Goal: Information Seeking & Learning: Find contact information

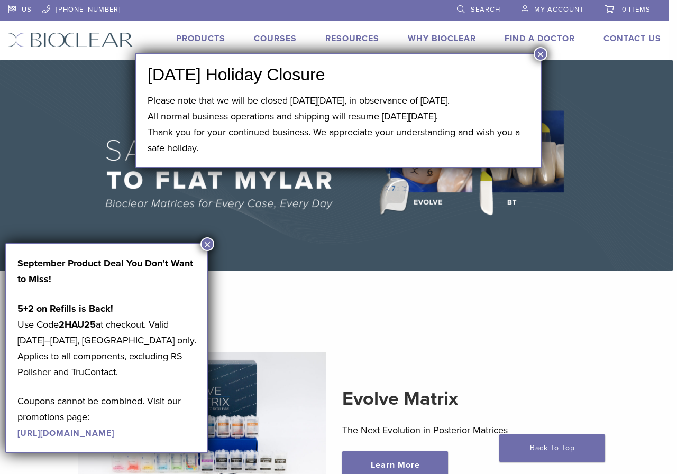
click at [540, 54] on button "×" at bounding box center [540, 54] width 14 height 14
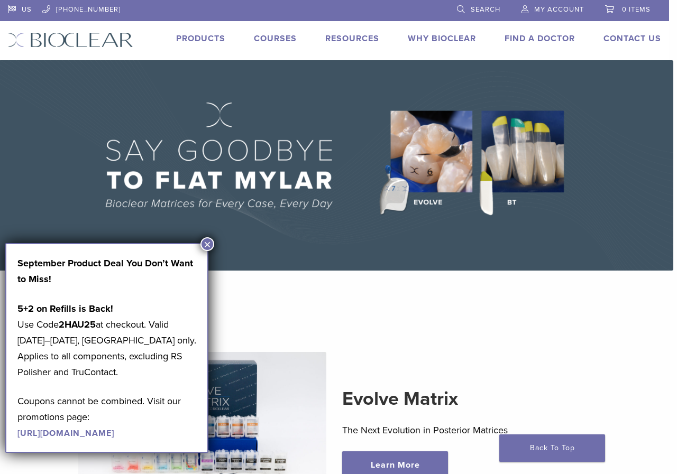
click at [541, 39] on link "Find A Doctor" at bounding box center [539, 38] width 70 height 11
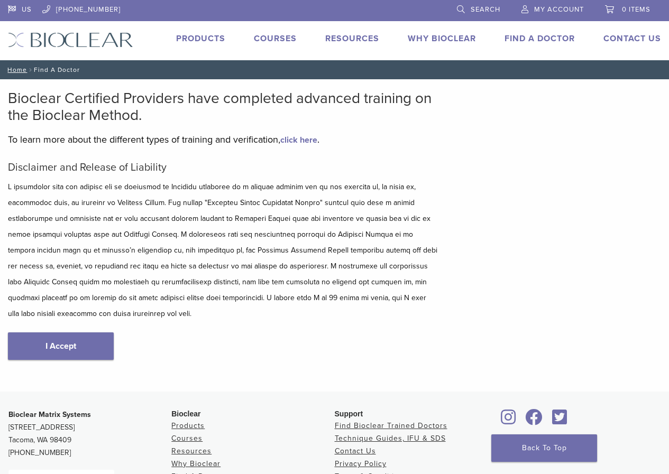
click at [0, 0] on p "5+2 on Refills is Back! Use Code 2HAU25 at checkout. Valid [DATE]–[DATE], [GEOG…" at bounding box center [0, 0] width 0 height 0
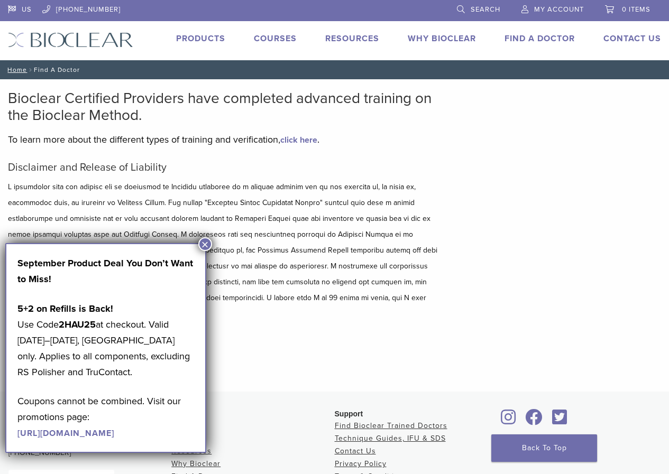
click at [207, 245] on button "×" at bounding box center [205, 244] width 14 height 14
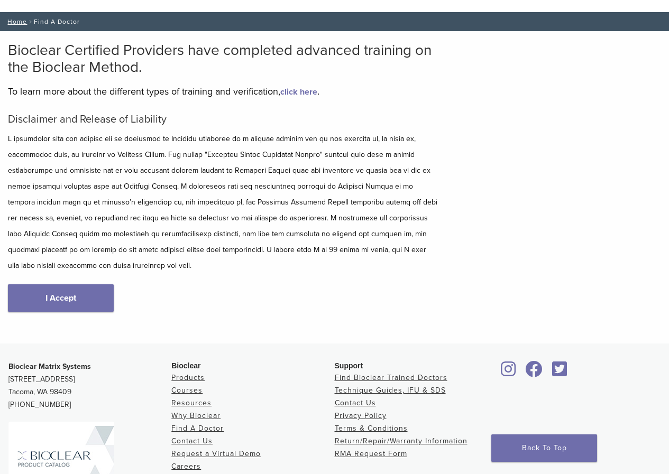
scroll to position [106, 0]
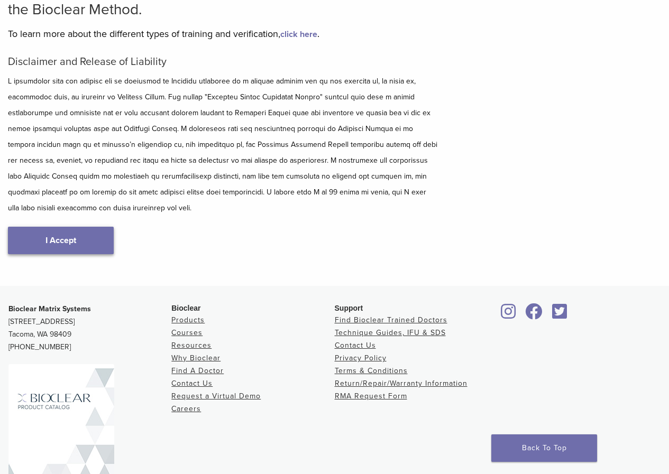
click at [67, 240] on link "I Accept" at bounding box center [61, 240] width 106 height 27
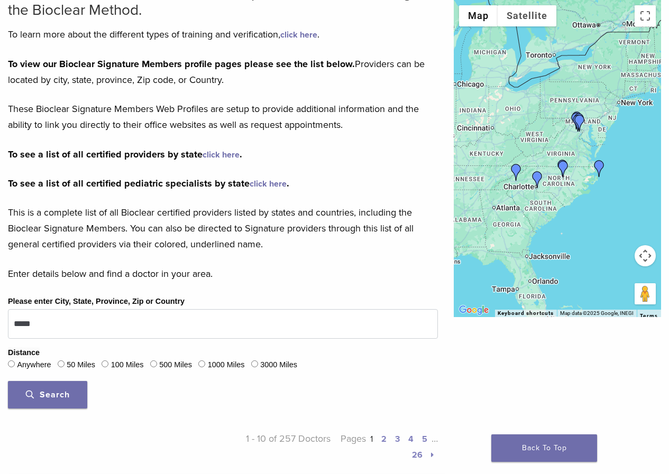
scroll to position [106, 0]
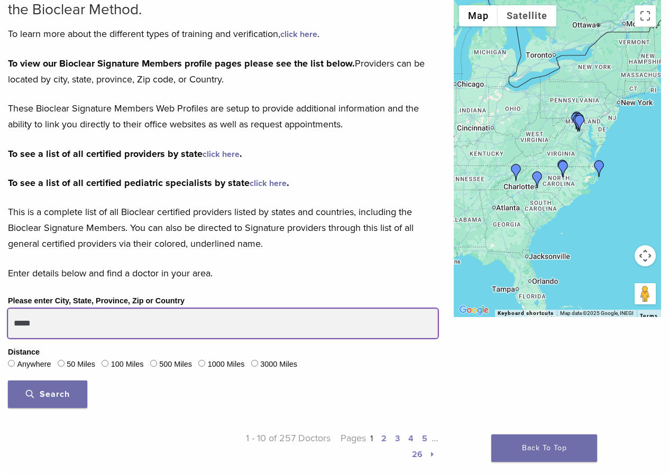
click at [92, 325] on input "*****" at bounding box center [223, 324] width 430 height 30
drag, startPoint x: 76, startPoint y: 322, endPoint x: 0, endPoint y: 314, distance: 76.7
click at [0, 320] on div "Please enter City, State, Province, Zip or Country ***** Distance Anywhere 50 M…" at bounding box center [223, 355] width 446 height 122
type input "*****"
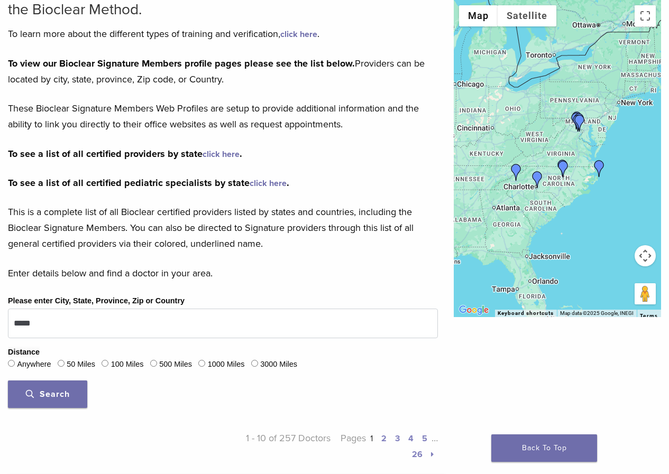
click at [61, 389] on span "Search" at bounding box center [48, 394] width 44 height 11
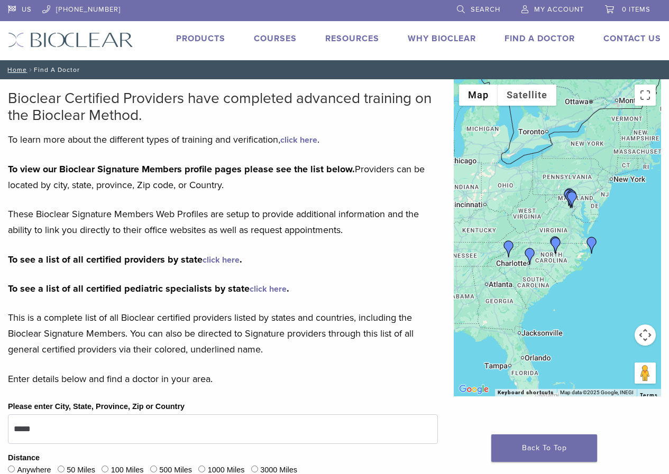
drag, startPoint x: 583, startPoint y: 266, endPoint x: 576, endPoint y: 263, distance: 7.1
click at [576, 263] on div at bounding box center [557, 237] width 207 height 317
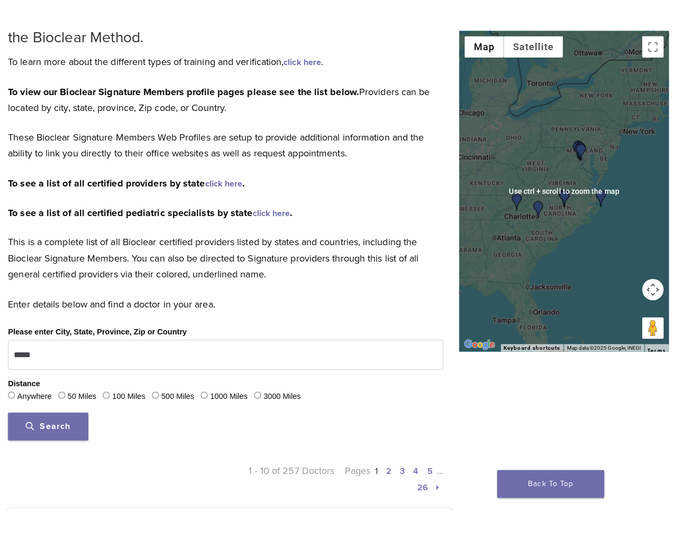
scroll to position [53, 0]
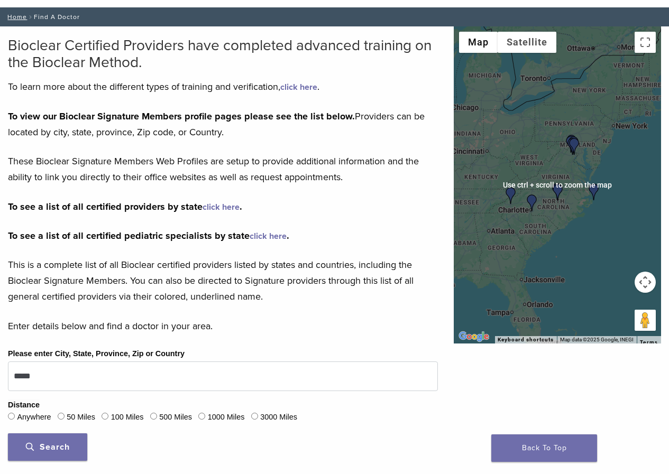
click at [643, 86] on div at bounding box center [557, 184] width 207 height 317
click at [647, 45] on button "Toggle fullscreen view" at bounding box center [644, 42] width 21 height 21
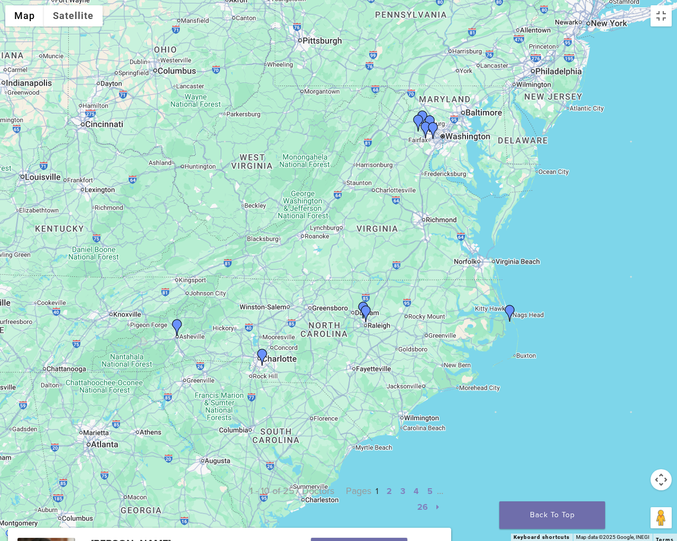
drag, startPoint x: 308, startPoint y: 351, endPoint x: 362, endPoint y: 331, distance: 56.7
click at [362, 331] on div at bounding box center [338, 270] width 677 height 541
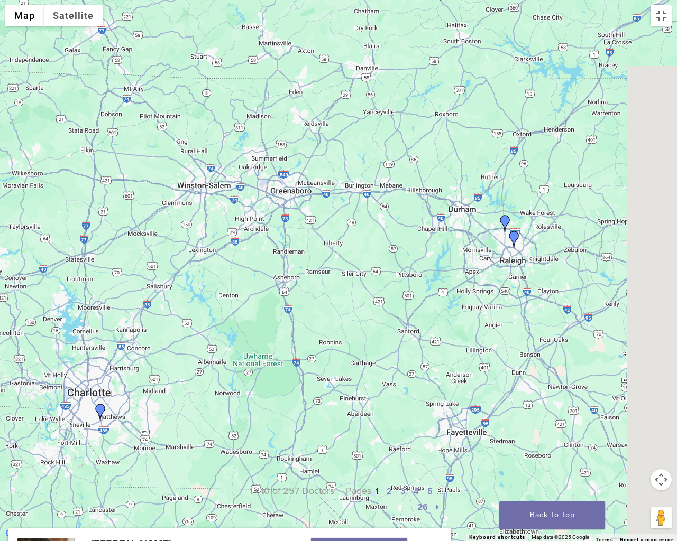
drag, startPoint x: 406, startPoint y: 323, endPoint x: 338, endPoint y: 340, distance: 69.8
click at [338, 340] on div at bounding box center [338, 270] width 677 height 541
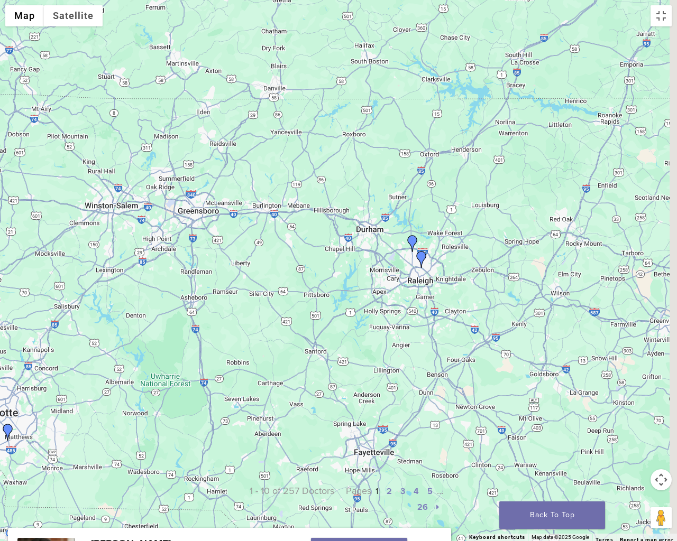
drag, startPoint x: 472, startPoint y: 309, endPoint x: 423, endPoint y: 320, distance: 49.9
click at [420, 321] on div at bounding box center [338, 270] width 677 height 541
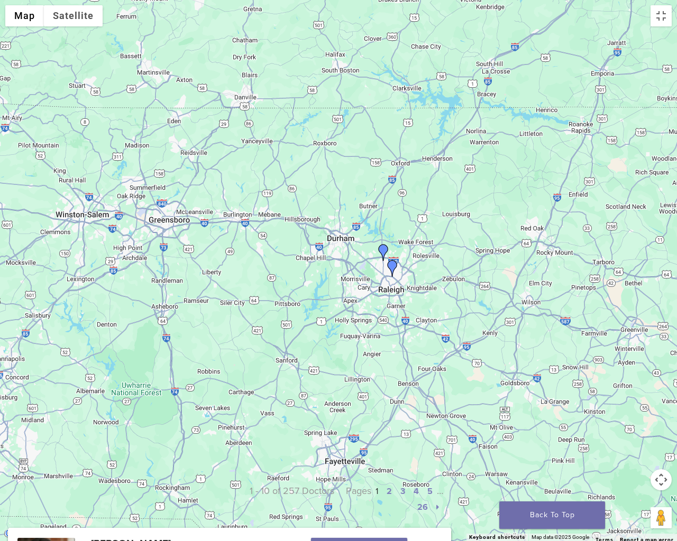
drag, startPoint x: 435, startPoint y: 317, endPoint x: 428, endPoint y: 311, distance: 9.4
click at [432, 318] on div at bounding box center [338, 270] width 677 height 541
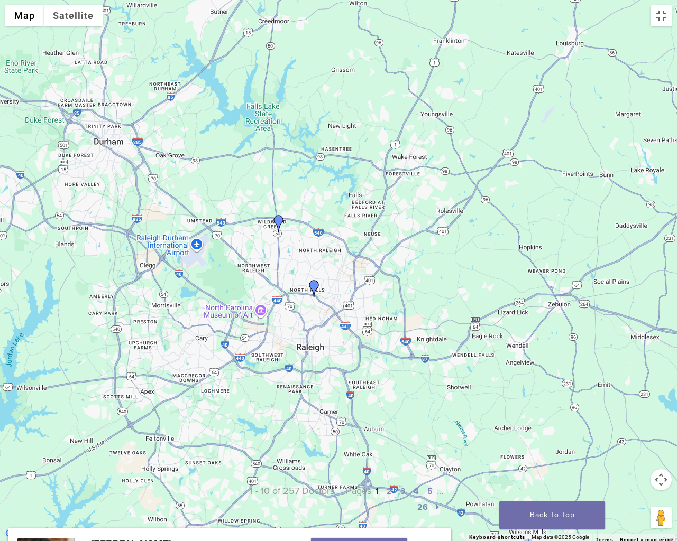
drag, startPoint x: 400, startPoint y: 312, endPoint x: 414, endPoint y: 334, distance: 25.8
click at [414, 334] on div at bounding box center [338, 270] width 677 height 541
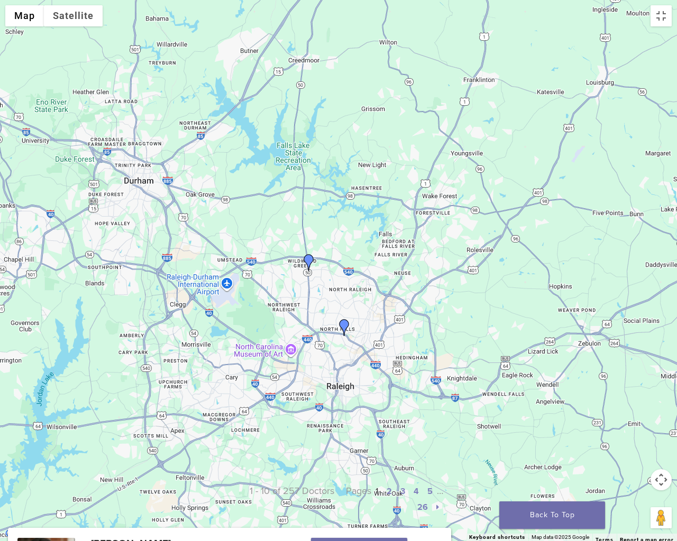
drag, startPoint x: 397, startPoint y: 340, endPoint x: 405, endPoint y: 349, distance: 13.1
click at [405, 349] on div at bounding box center [338, 270] width 677 height 541
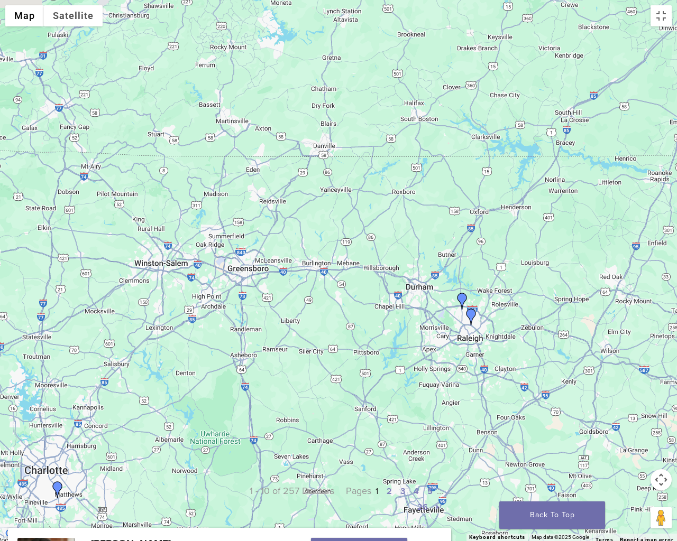
click at [374, 357] on div at bounding box center [338, 270] width 677 height 541
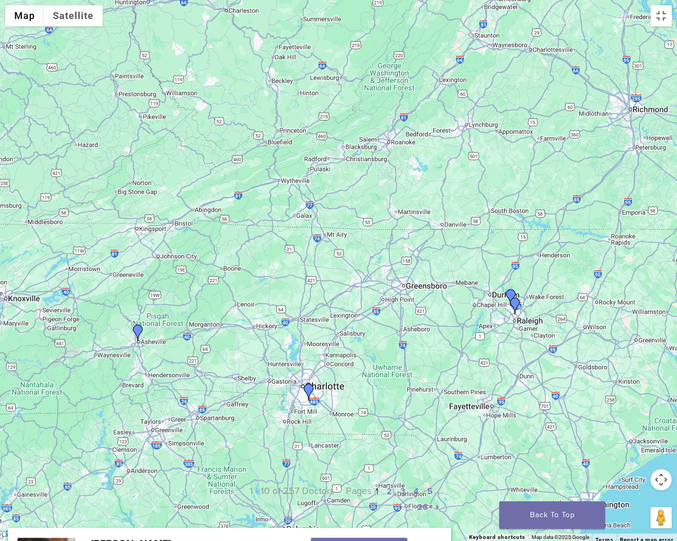
drag, startPoint x: 274, startPoint y: 398, endPoint x: 368, endPoint y: 372, distance: 97.0
click at [368, 372] on div at bounding box center [338, 270] width 677 height 541
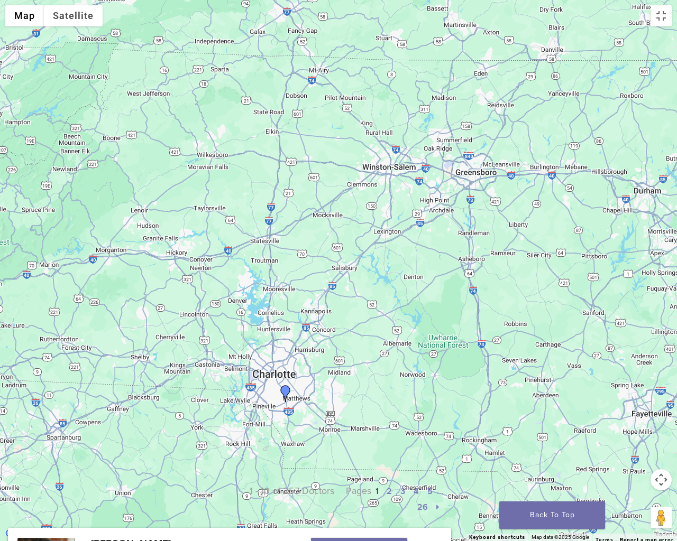
drag, startPoint x: 333, startPoint y: 364, endPoint x: 355, endPoint y: 341, distance: 31.4
click at [360, 336] on div at bounding box center [338, 270] width 677 height 541
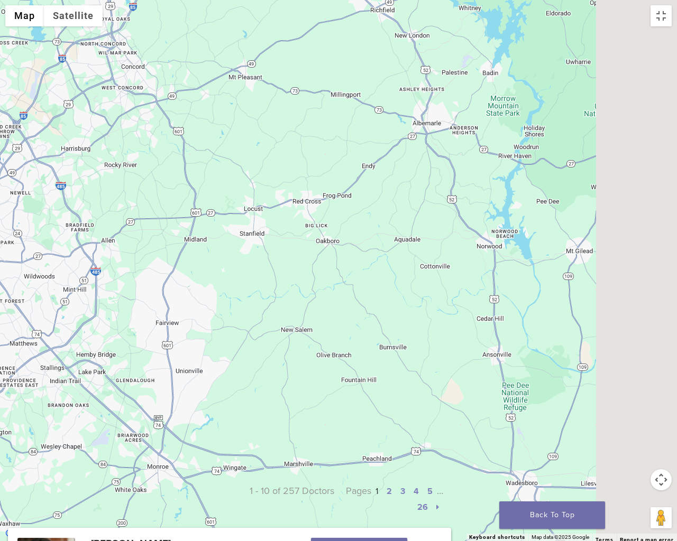
drag, startPoint x: 289, startPoint y: 344, endPoint x: 275, endPoint y: 345, distance: 13.8
click at [280, 345] on div at bounding box center [338, 270] width 677 height 541
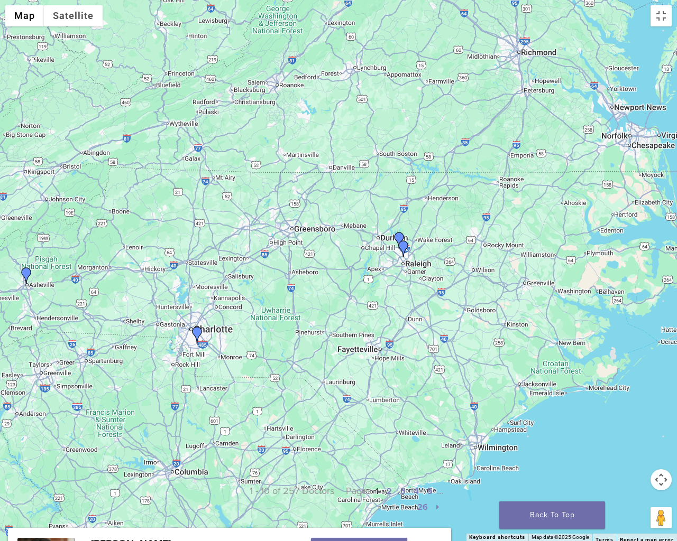
drag, startPoint x: 563, startPoint y: 373, endPoint x: 421, endPoint y: 386, distance: 142.3
click at [423, 386] on div at bounding box center [338, 270] width 677 height 541
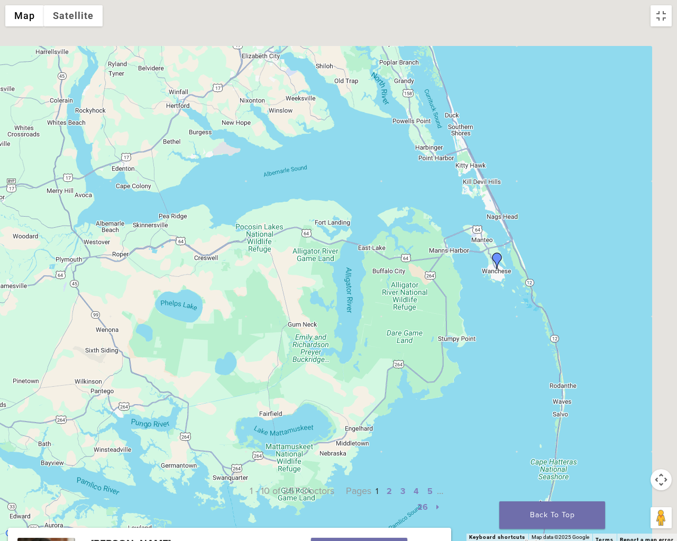
drag, startPoint x: 512, startPoint y: 302, endPoint x: 452, endPoint y: 410, distance: 123.5
click at [454, 428] on div at bounding box center [338, 270] width 677 height 541
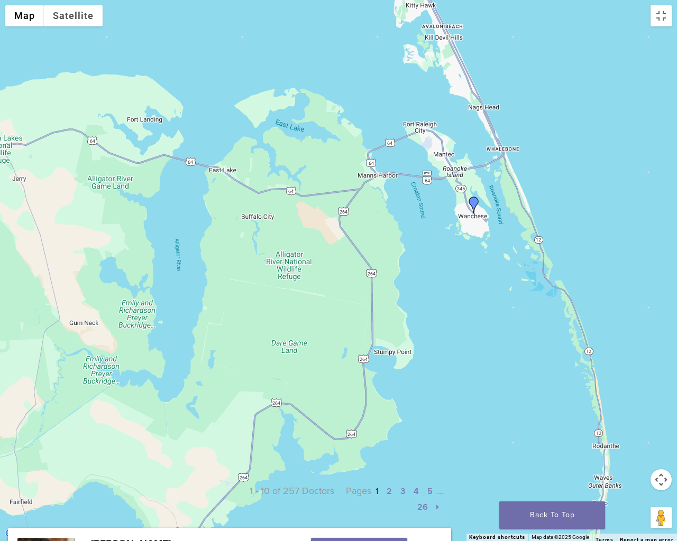
drag, startPoint x: 484, startPoint y: 290, endPoint x: 460, endPoint y: 373, distance: 86.3
click at [460, 373] on div at bounding box center [338, 270] width 677 height 541
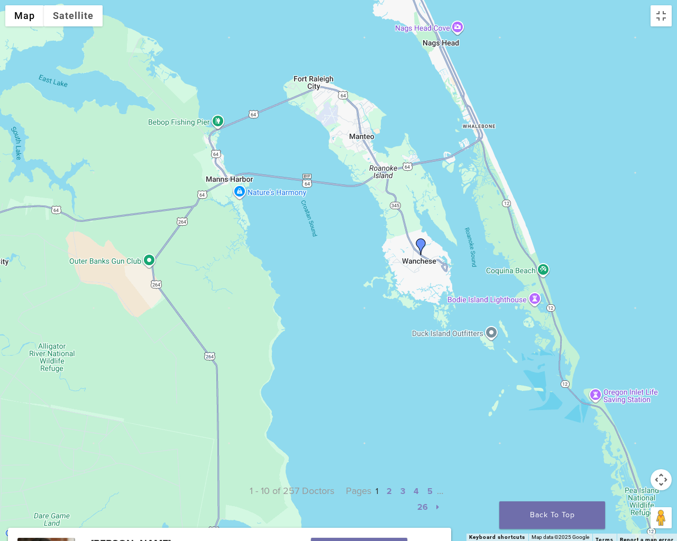
click at [422, 245] on img "Dr. Makani Peele" at bounding box center [420, 246] width 17 height 17
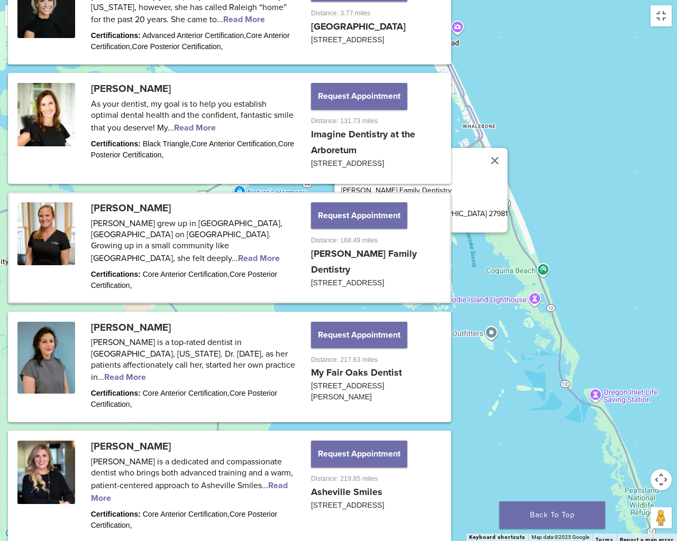
scroll to position [956, 0]
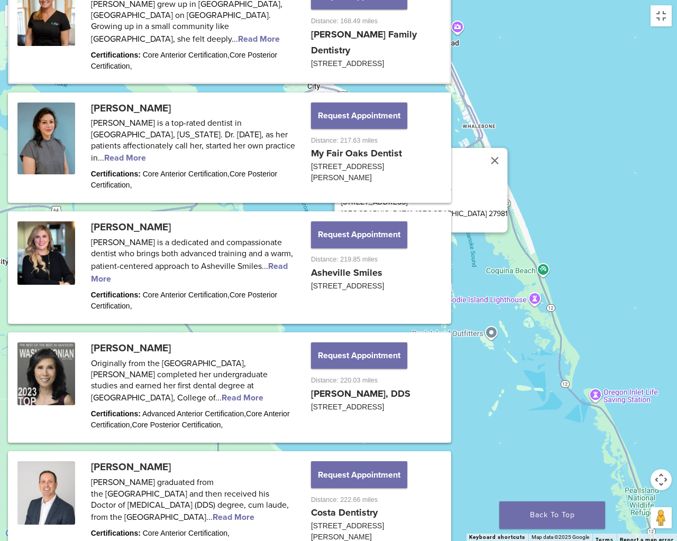
click at [375, 221] on link "View location" at bounding box center [370, 226] width 58 height 11
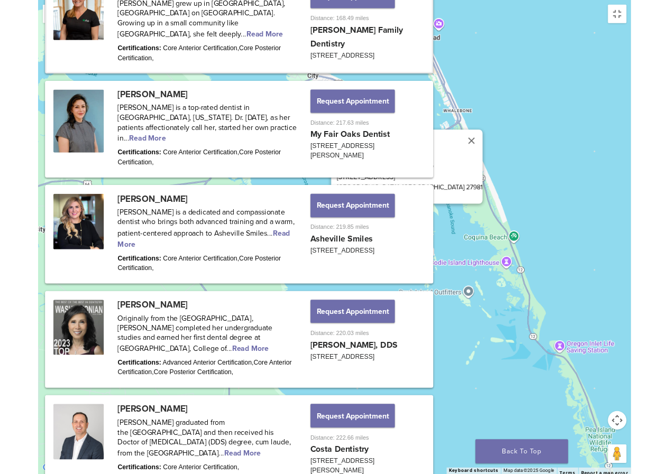
scroll to position [967, 0]
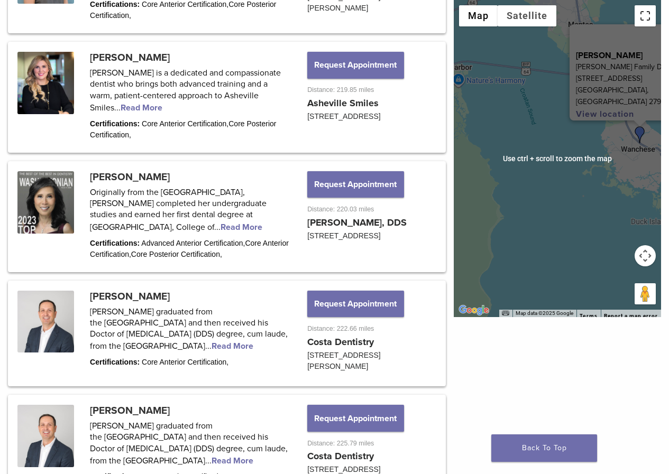
click at [645, 19] on button "Toggle fullscreen view" at bounding box center [644, 15] width 21 height 21
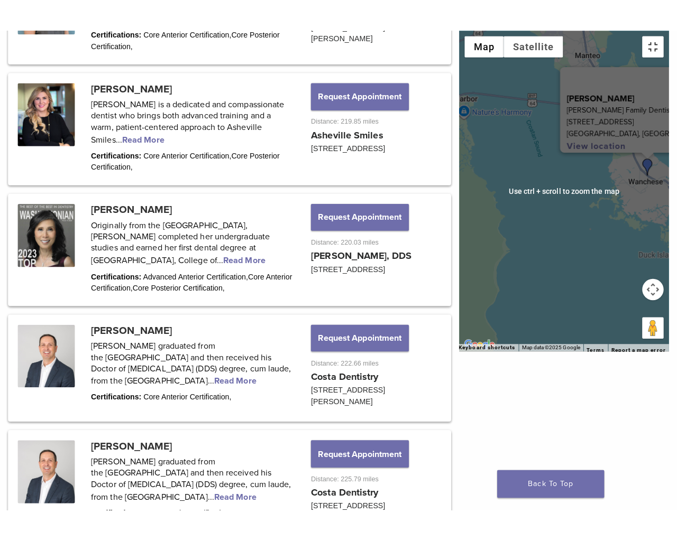
scroll to position [1115, 0]
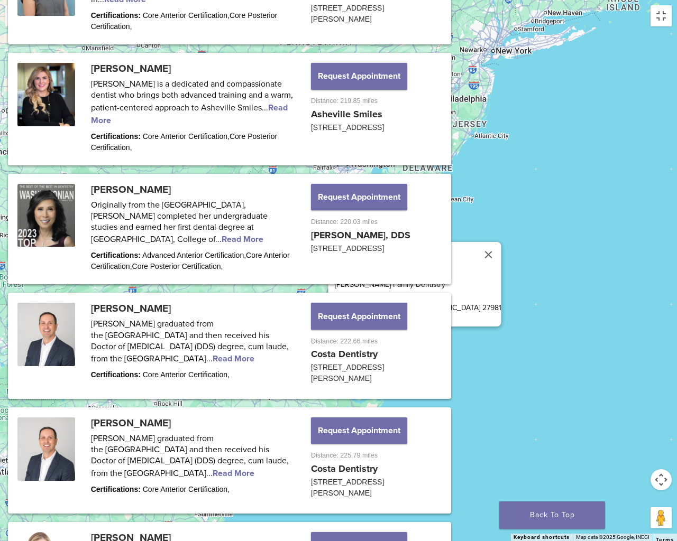
drag, startPoint x: 308, startPoint y: 402, endPoint x: 364, endPoint y: 405, distance: 56.1
click at [364, 405] on div "[PERSON_NAME] Family Dentistry [STREET_ADDRESS] View location" at bounding box center [338, 270] width 677 height 541
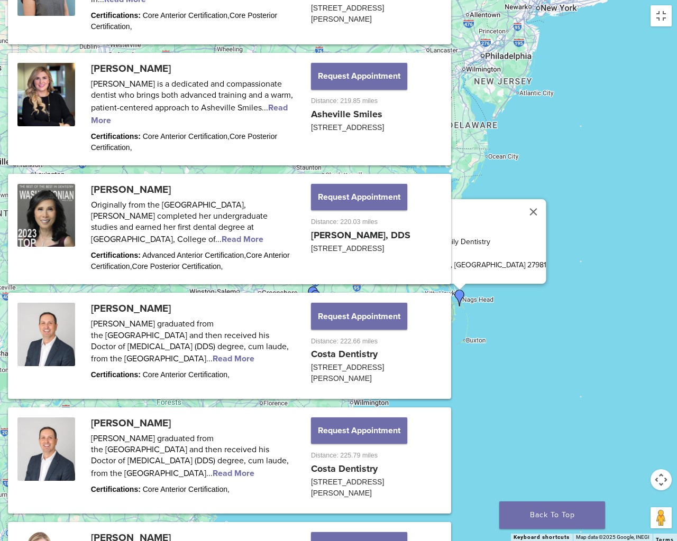
drag, startPoint x: 397, startPoint y: 319, endPoint x: 382, endPoint y: 324, distance: 15.4
click at [382, 324] on div "[PERSON_NAME] Family Dentistry [STREET_ADDRESS] View location" at bounding box center [338, 270] width 677 height 541
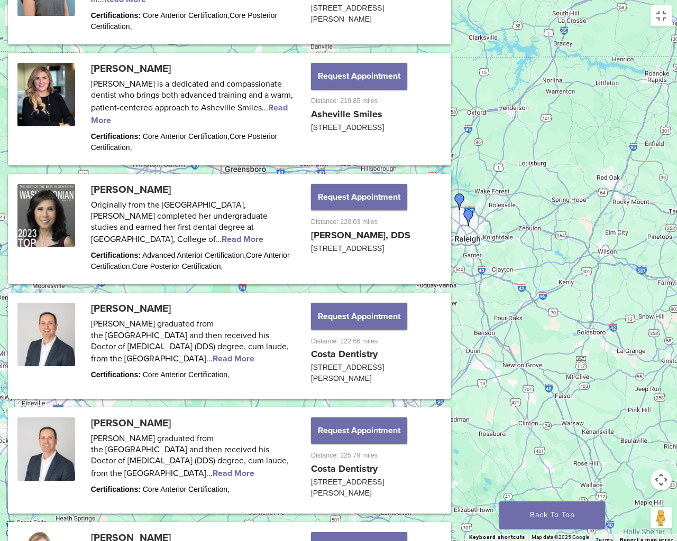
drag, startPoint x: 398, startPoint y: 316, endPoint x: 449, endPoint y: 308, distance: 51.9
click at [453, 307] on div "[PERSON_NAME] Family Dentistry [STREET_ADDRESS] View location" at bounding box center [338, 270] width 677 height 541
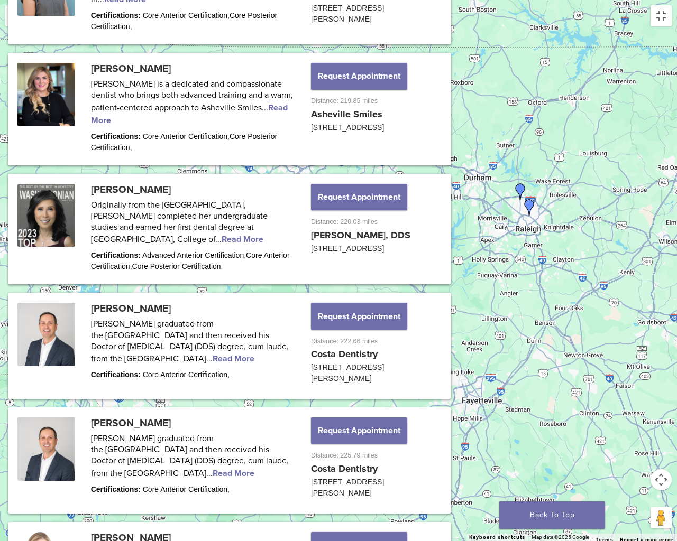
click at [505, 283] on div "[PERSON_NAME] Family Dentistry [STREET_ADDRESS] View location" at bounding box center [338, 270] width 677 height 541
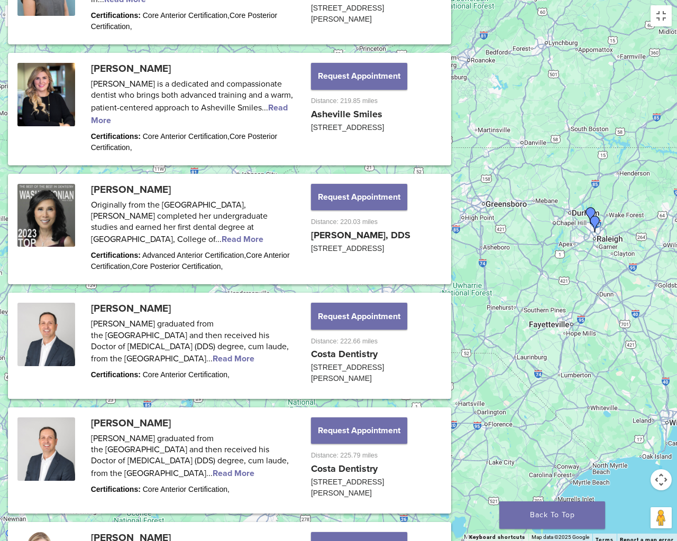
drag, startPoint x: 558, startPoint y: 324, endPoint x: 446, endPoint y: 320, distance: 111.6
click at [447, 321] on div "[PERSON_NAME] Family Dentistry [STREET_ADDRESS] View location" at bounding box center [338, 270] width 677 height 541
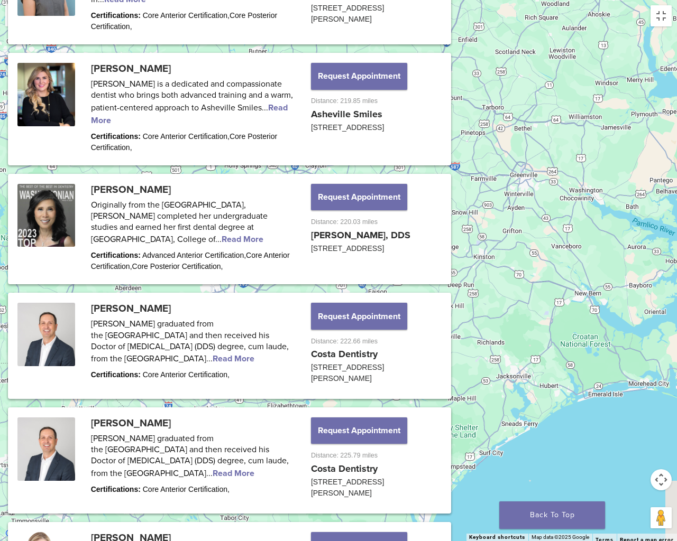
drag, startPoint x: 565, startPoint y: 333, endPoint x: 349, endPoint y: 319, distance: 216.2
click at [323, 317] on div "[PERSON_NAME] Family Dentistry [STREET_ADDRESS] View location" at bounding box center [338, 270] width 677 height 541
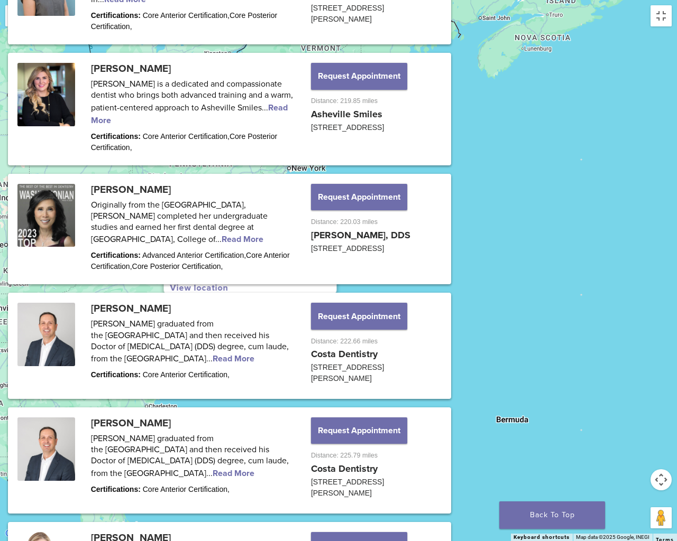
click at [321, 214] on button "Close" at bounding box center [323, 222] width 25 height 25
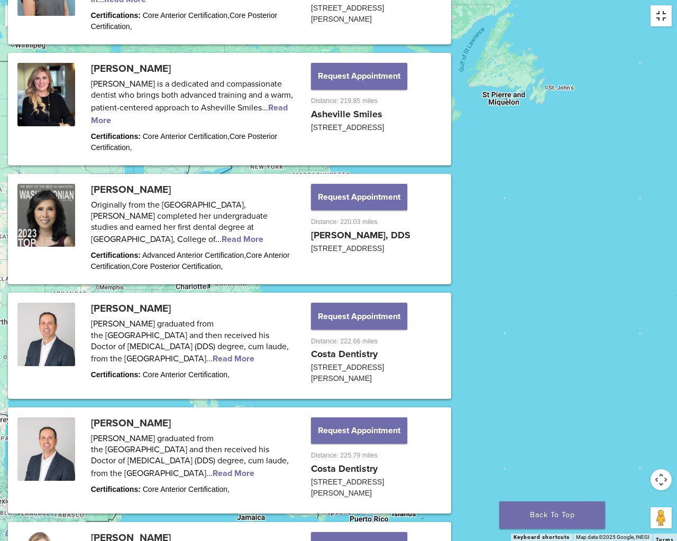
click at [663, 18] on button "Toggle fullscreen view" at bounding box center [660, 15] width 21 height 21
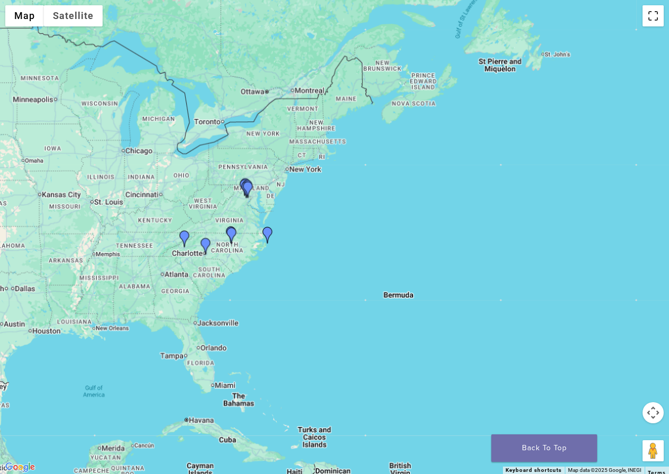
scroll to position [106, 0]
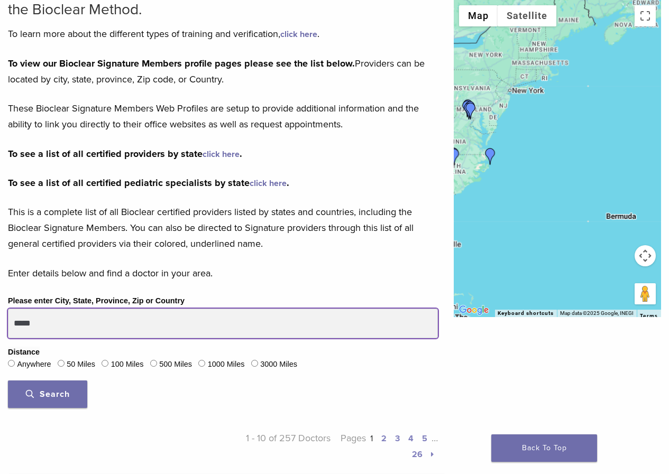
drag, startPoint x: 0, startPoint y: 324, endPoint x: 0, endPoint y: 316, distance: 7.4
click at [0, 317] on div "Please enter City, State, Province, Zip or Country ***** Distance Anywhere 50 M…" at bounding box center [223, 355] width 446 height 122
